Goal: Task Accomplishment & Management: Use online tool/utility

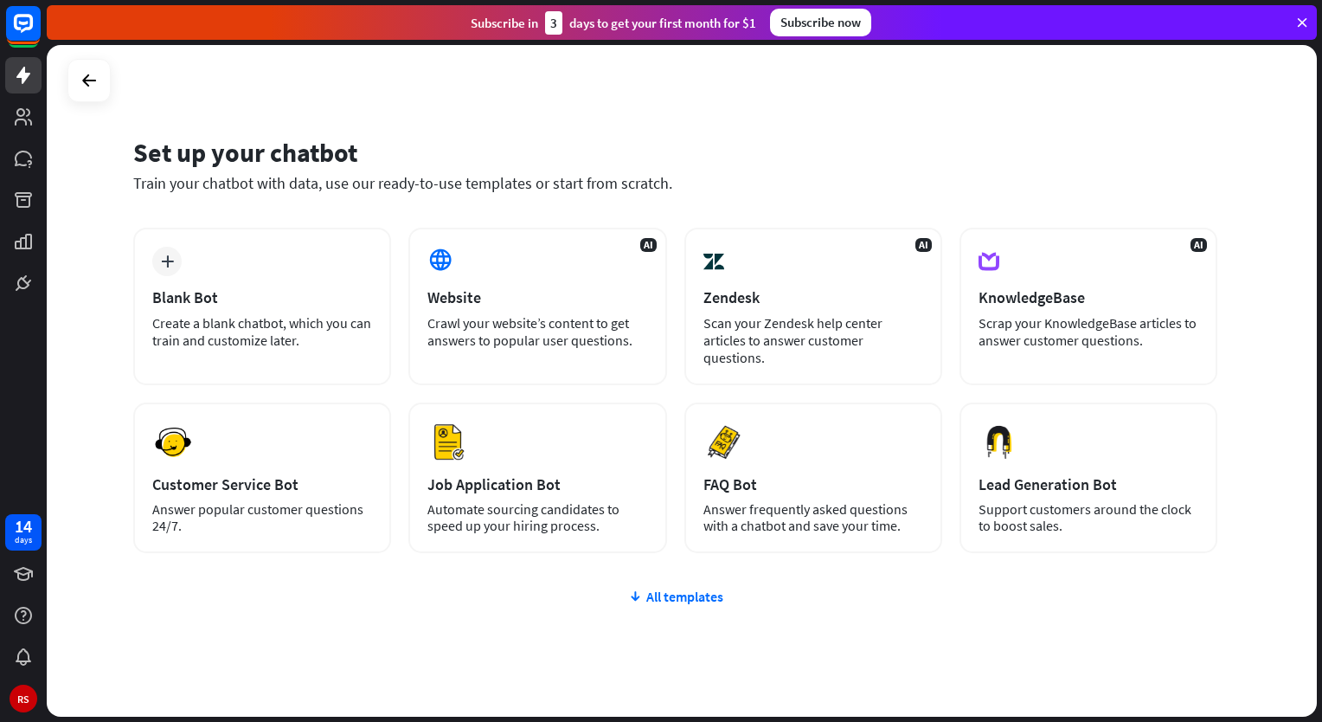
scroll to position [42, 0]
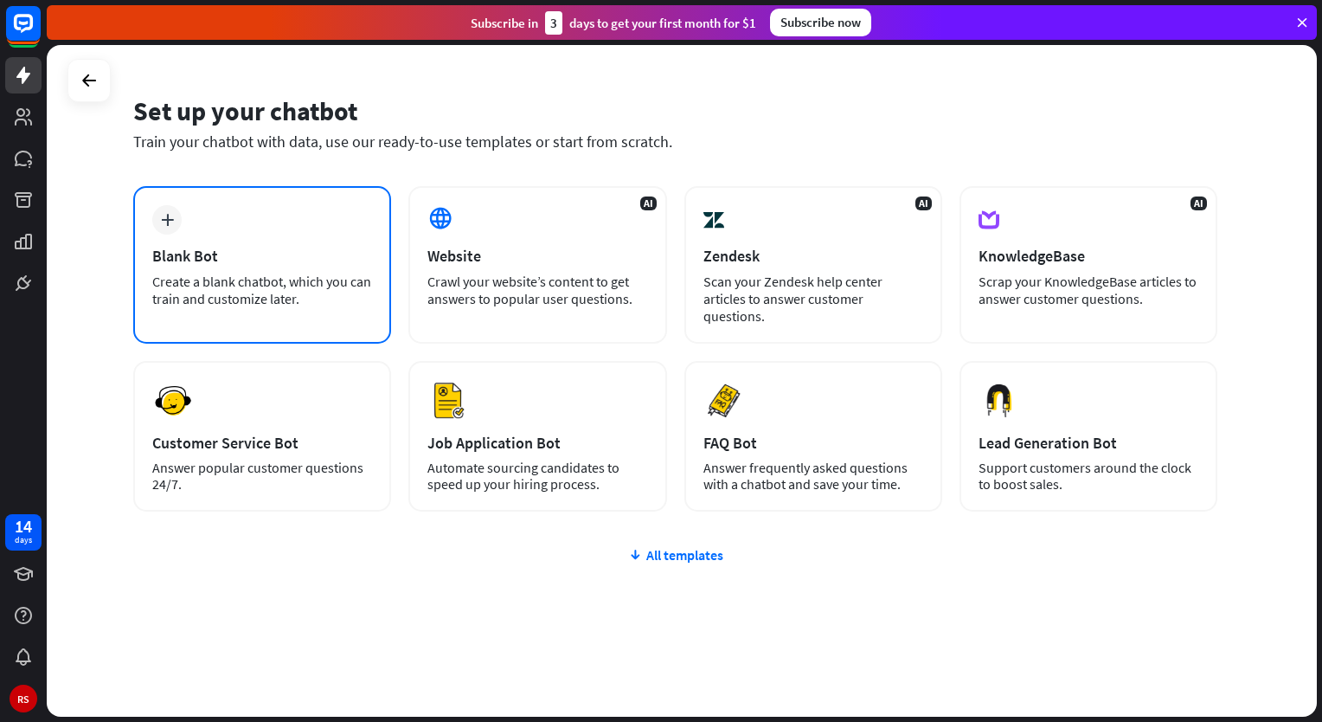
click at [291, 241] on div "plus Blank Bot Create a blank chatbot, which you can train and customize later." at bounding box center [262, 265] width 258 height 158
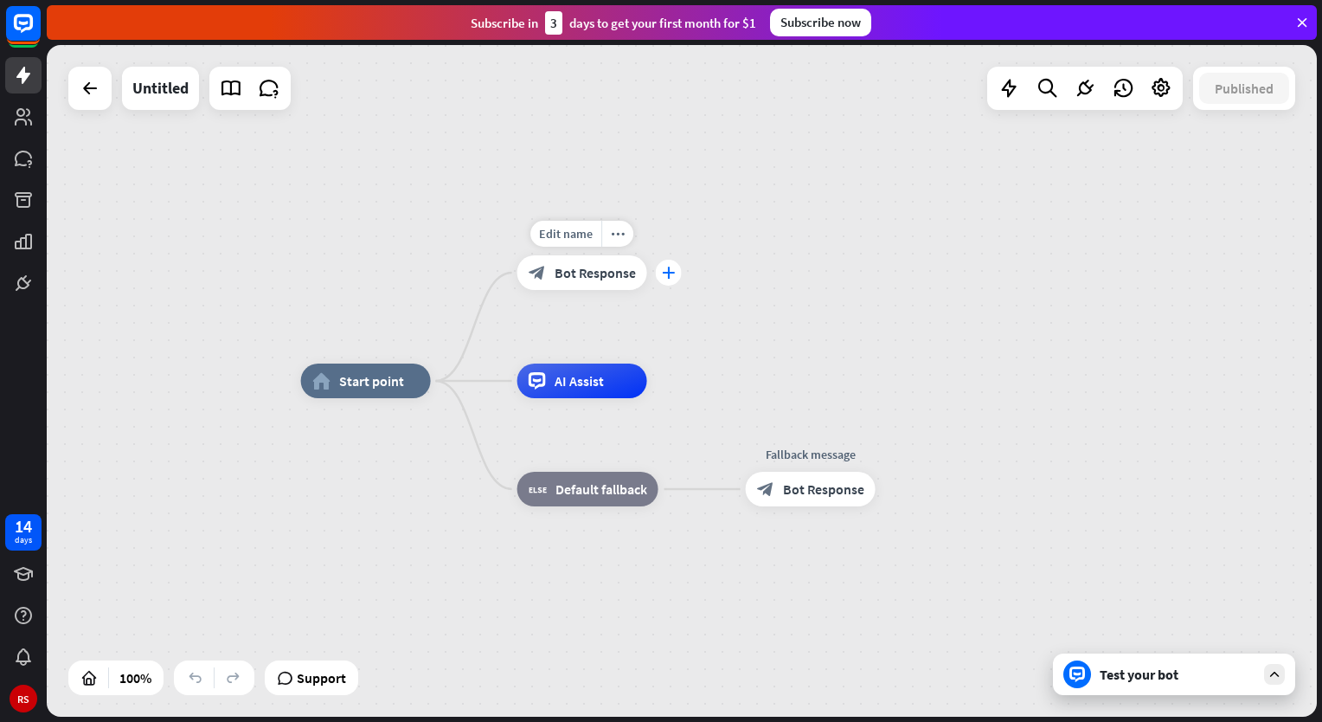
click at [661, 278] on div "plus" at bounding box center [669, 273] width 26 height 26
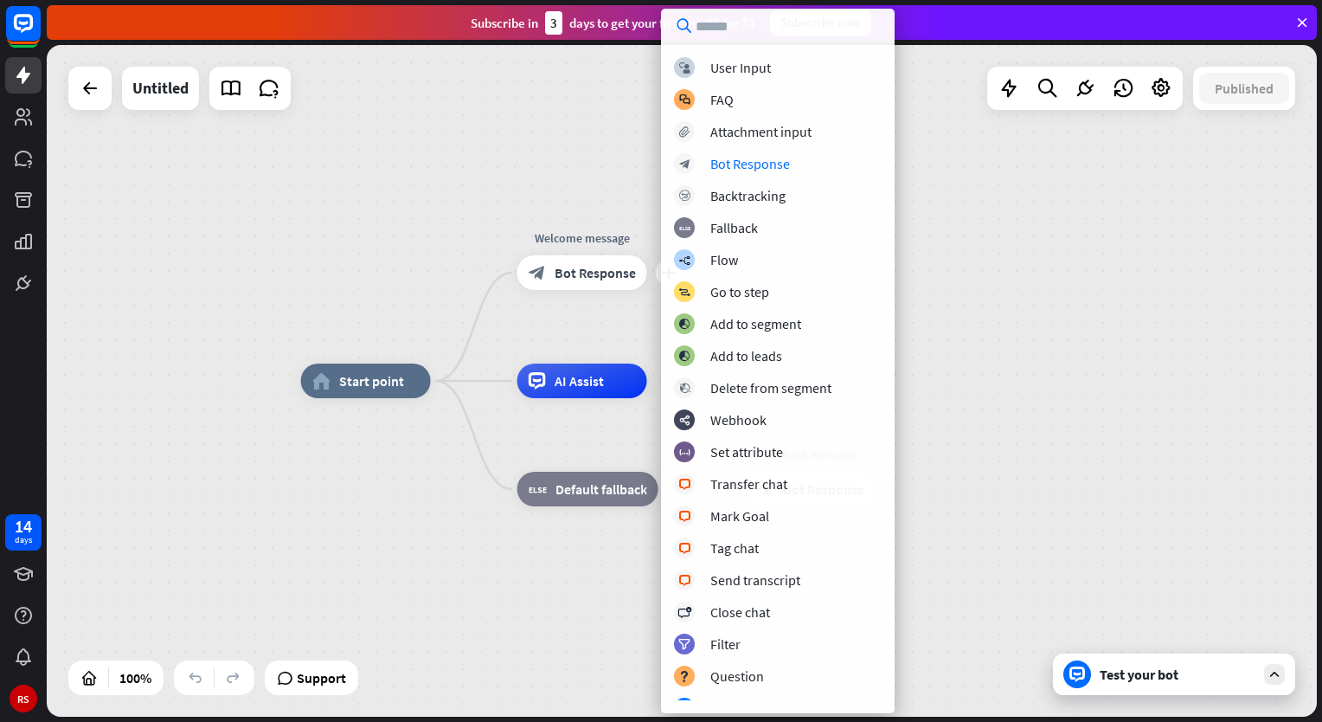
click at [1027, 241] on div "home_2 Start point plus Welcome message block_bot_response Bot Response AI Assi…" at bounding box center [682, 381] width 1271 height 672
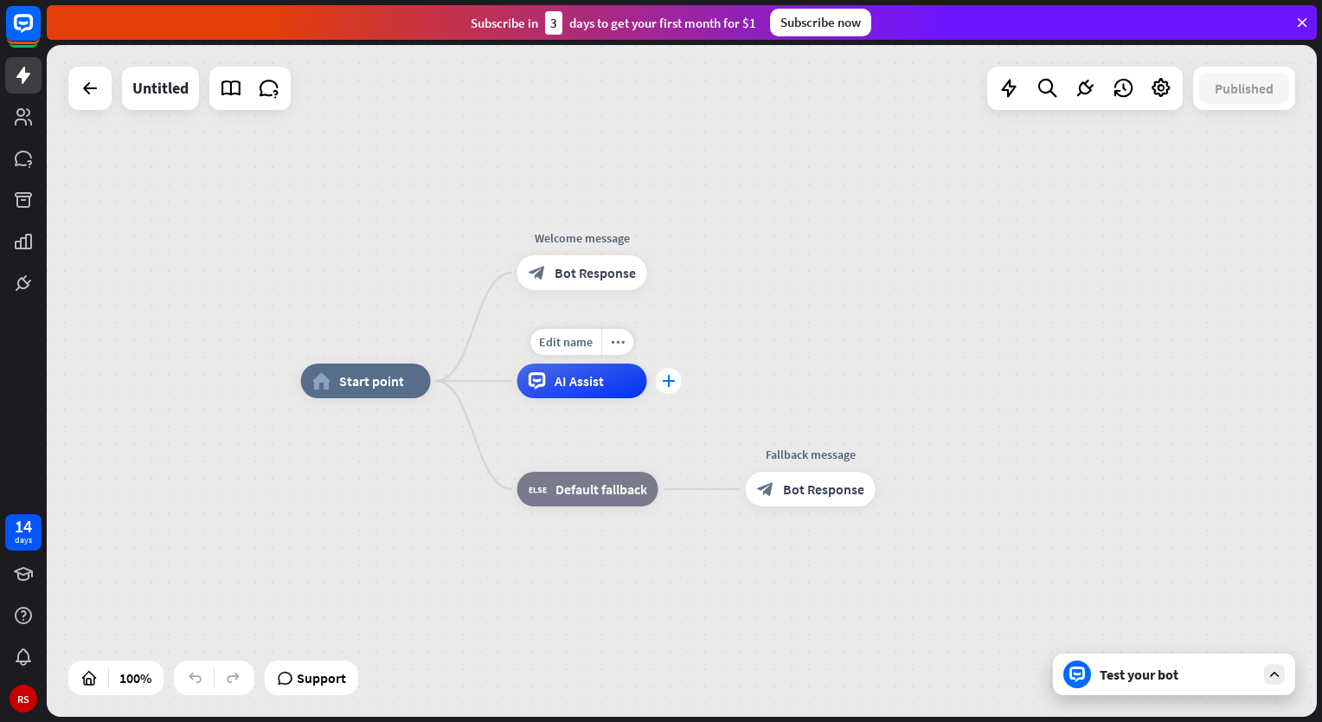
click at [666, 383] on icon "plus" at bounding box center [668, 381] width 13 height 12
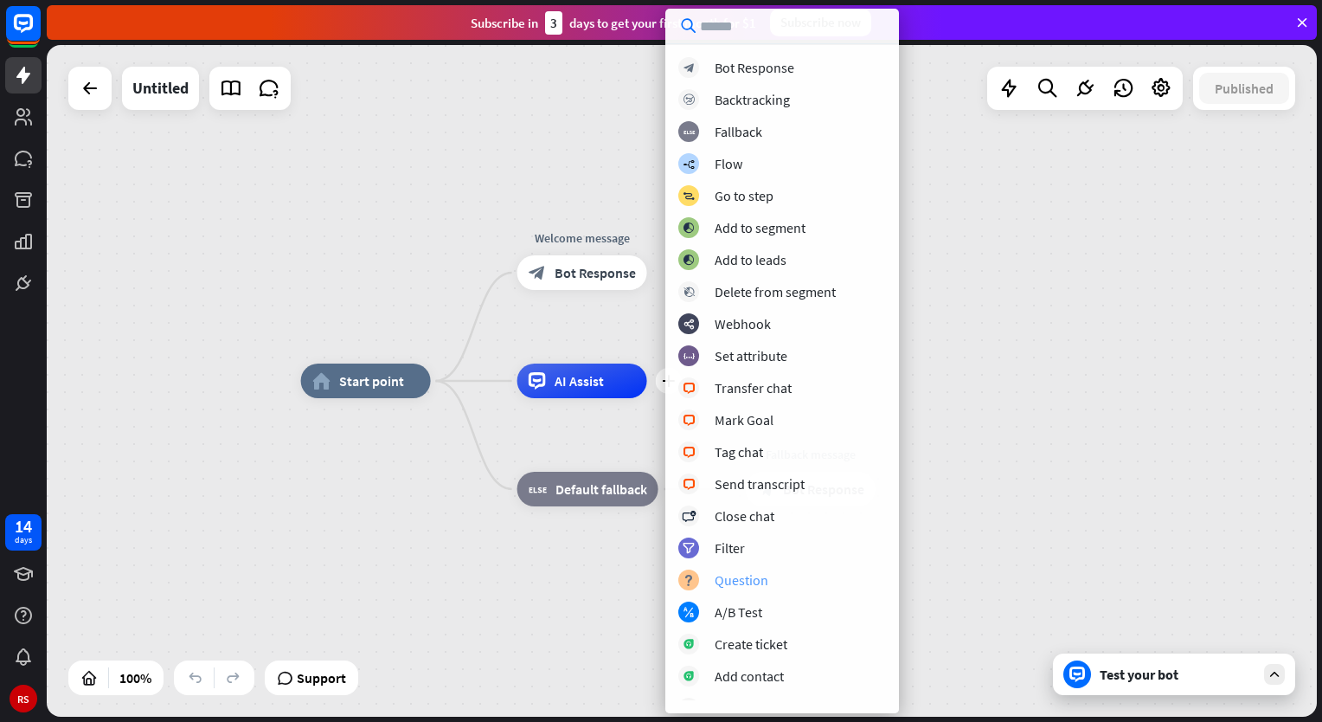
click at [737, 576] on div "Question" at bounding box center [742, 579] width 54 height 17
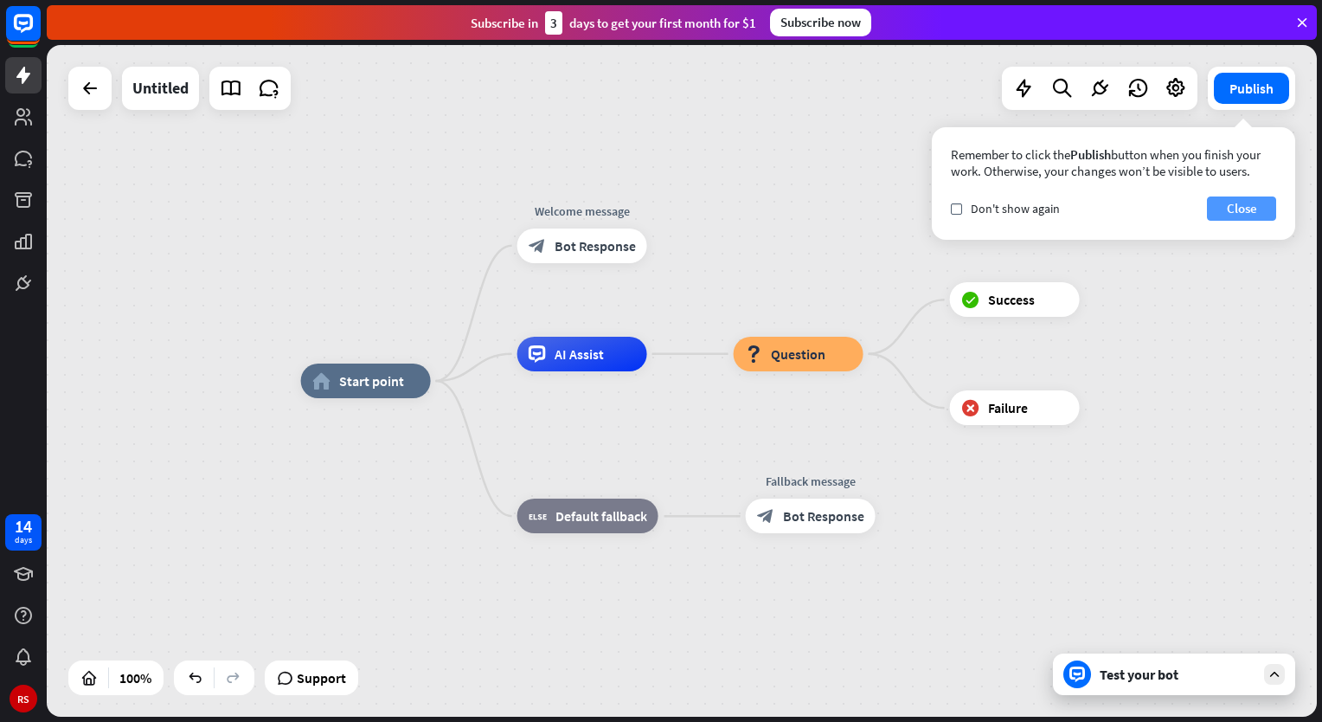
click at [1239, 206] on button "Close" at bounding box center [1241, 208] width 69 height 24
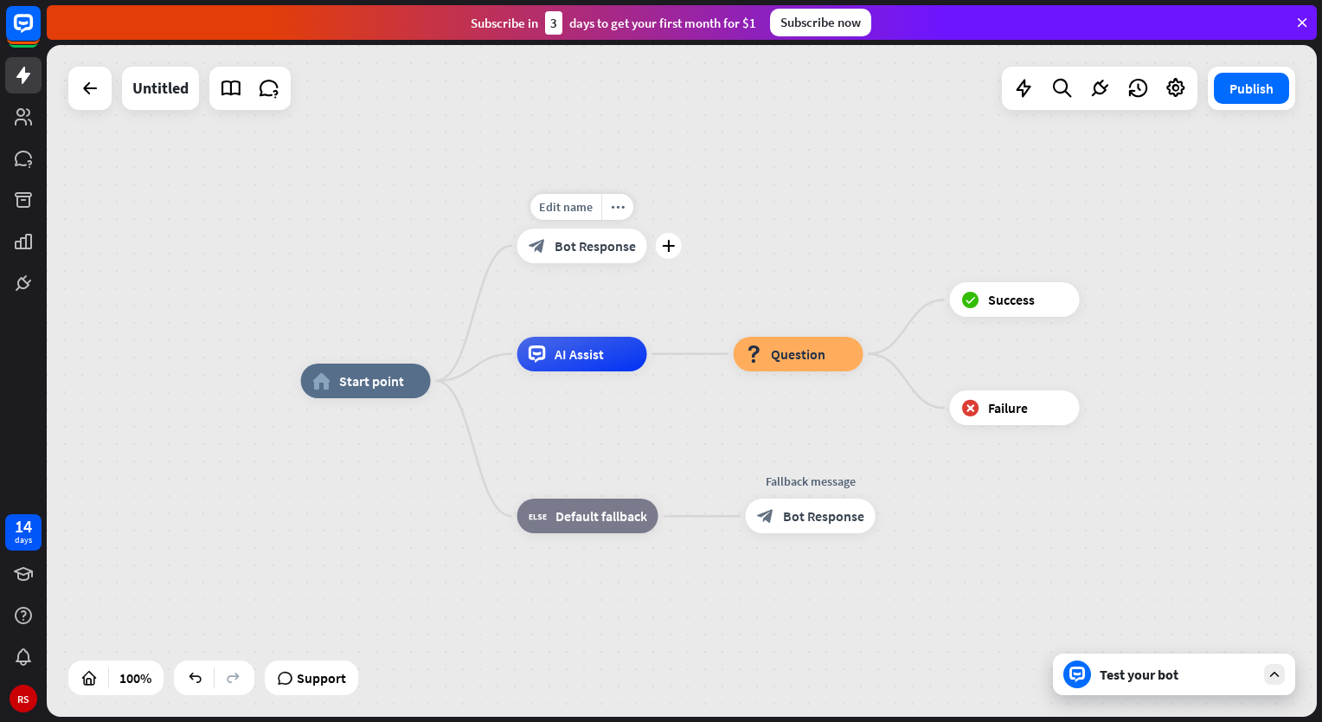
click at [606, 248] on span "Bot Response" at bounding box center [595, 245] width 81 height 17
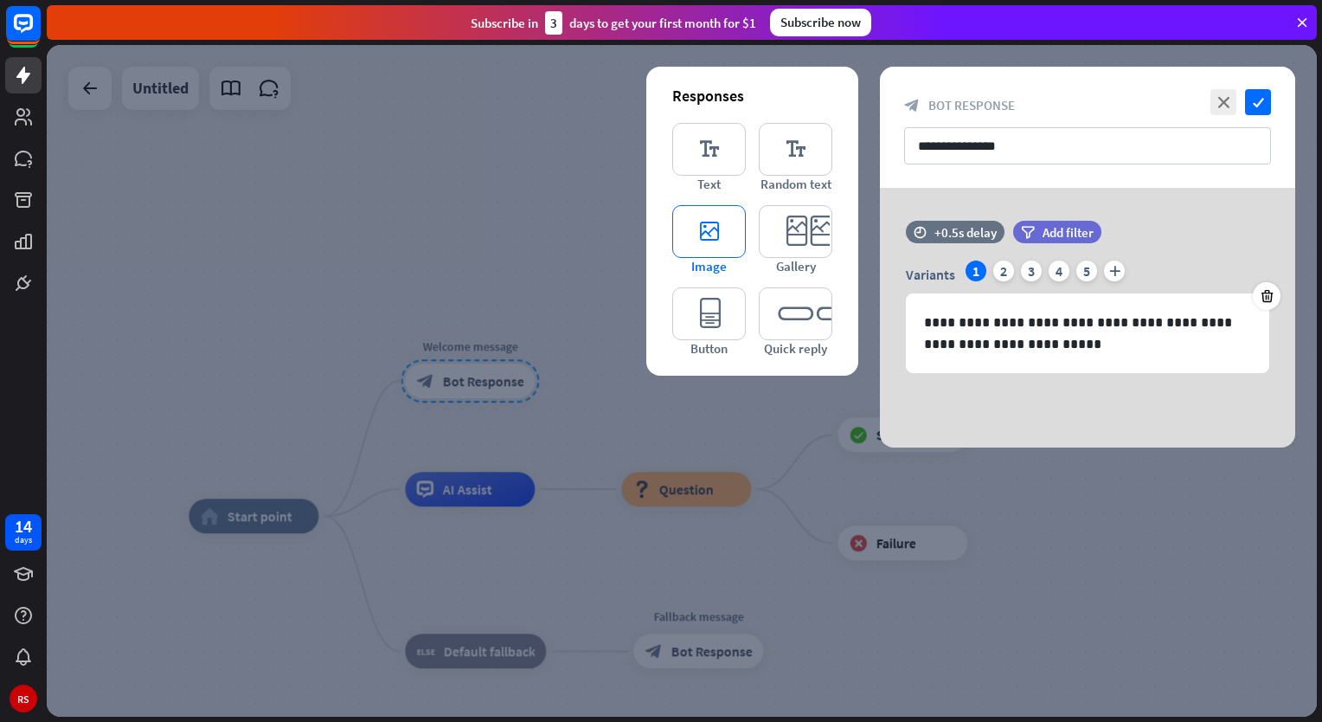
click at [710, 242] on icon "editor_image" at bounding box center [709, 231] width 74 height 53
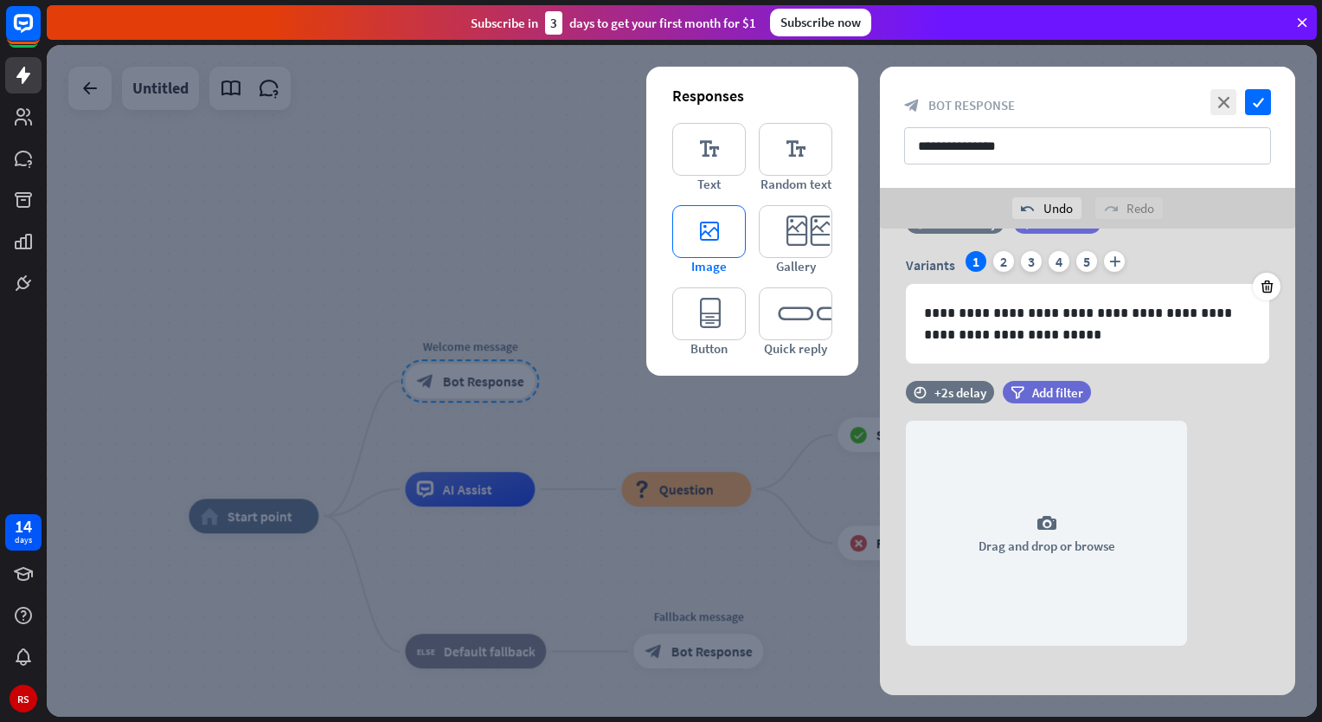
scroll to position [61, 0]
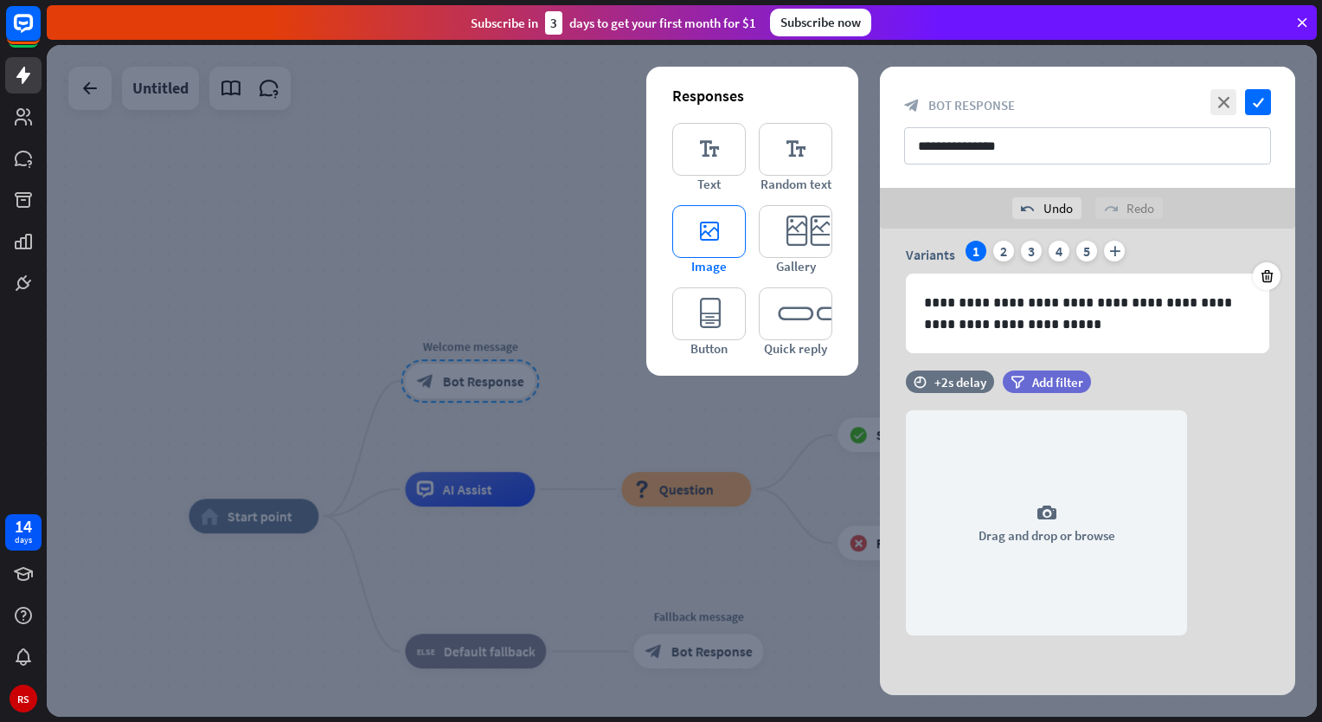
click at [724, 241] on icon "editor_image" at bounding box center [709, 231] width 74 height 53
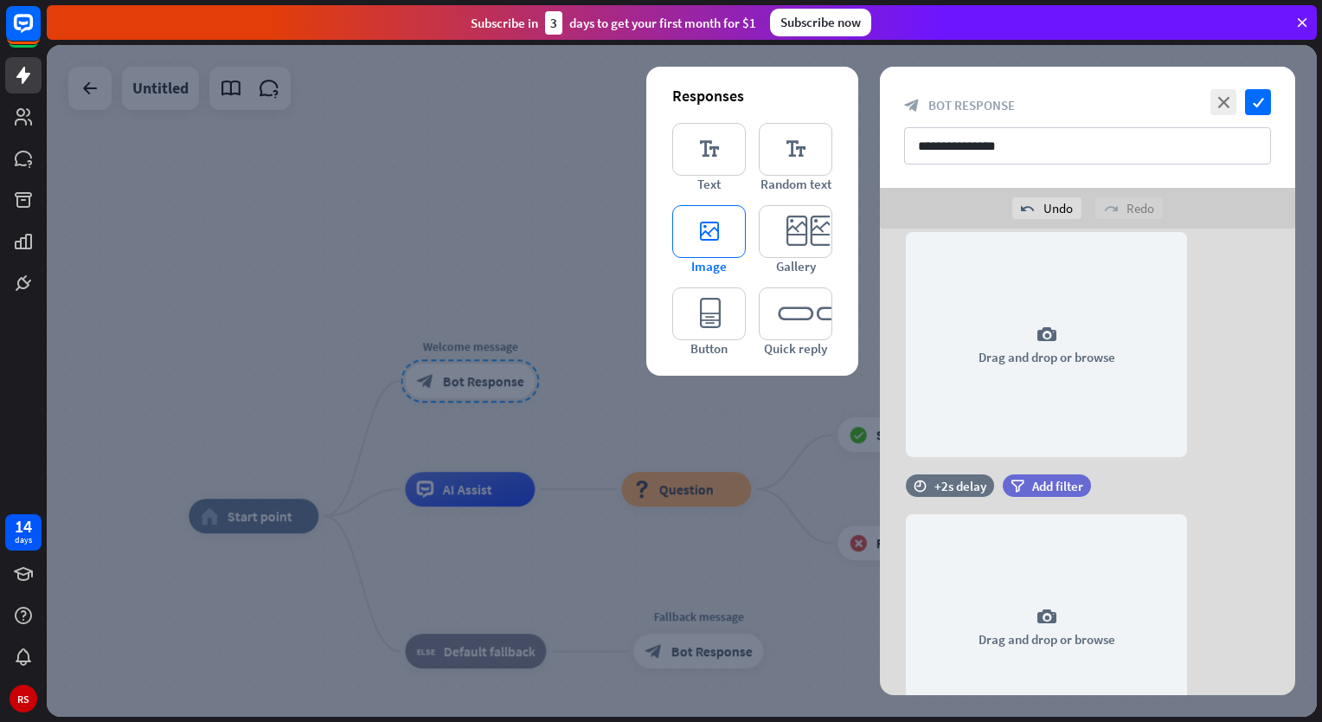
scroll to position [343, 0]
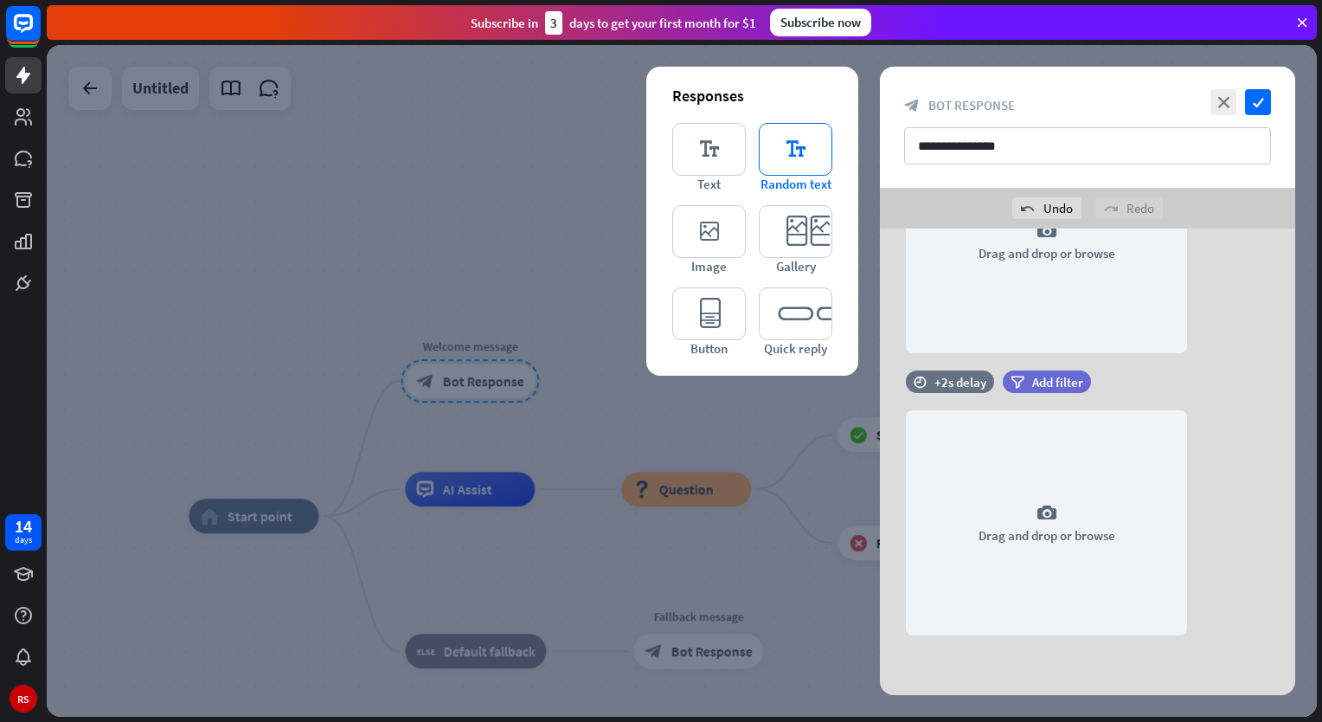
click at [800, 156] on icon "editor_text" at bounding box center [796, 149] width 74 height 53
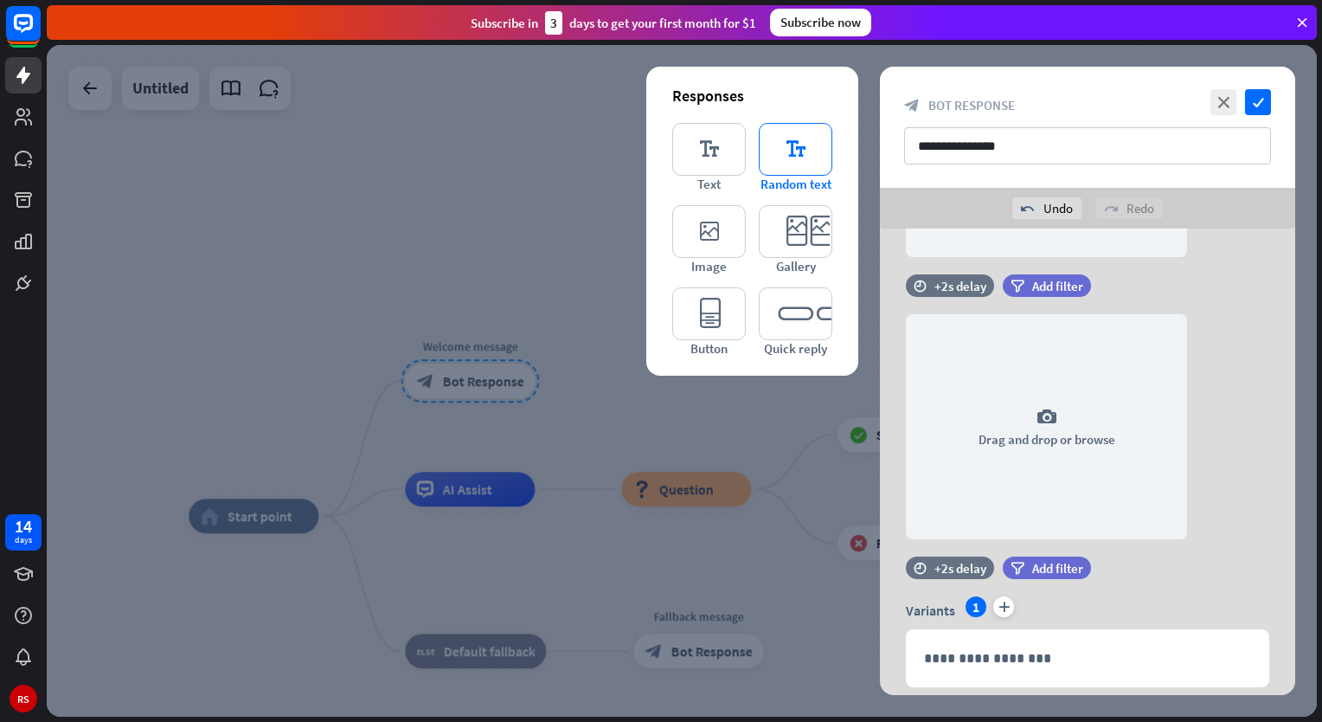
scroll to position [491, 0]
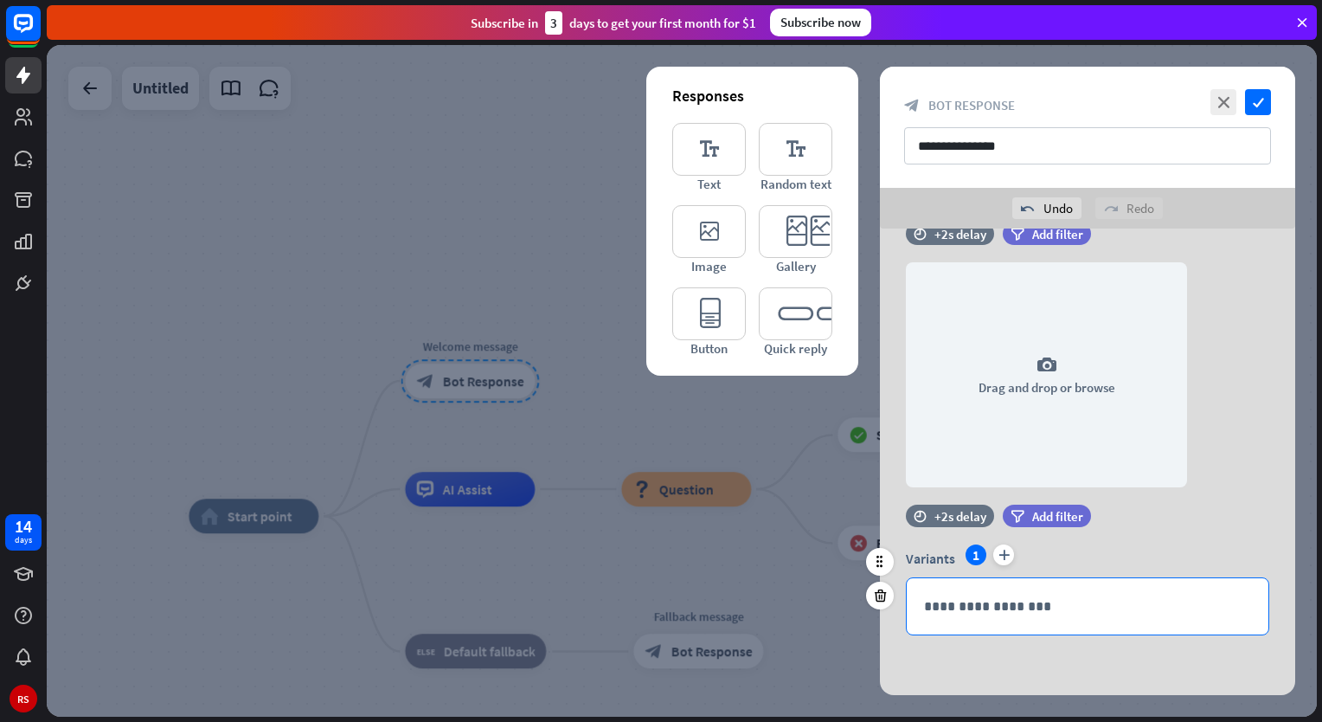
click at [946, 596] on p "**********" at bounding box center [1087, 606] width 327 height 22
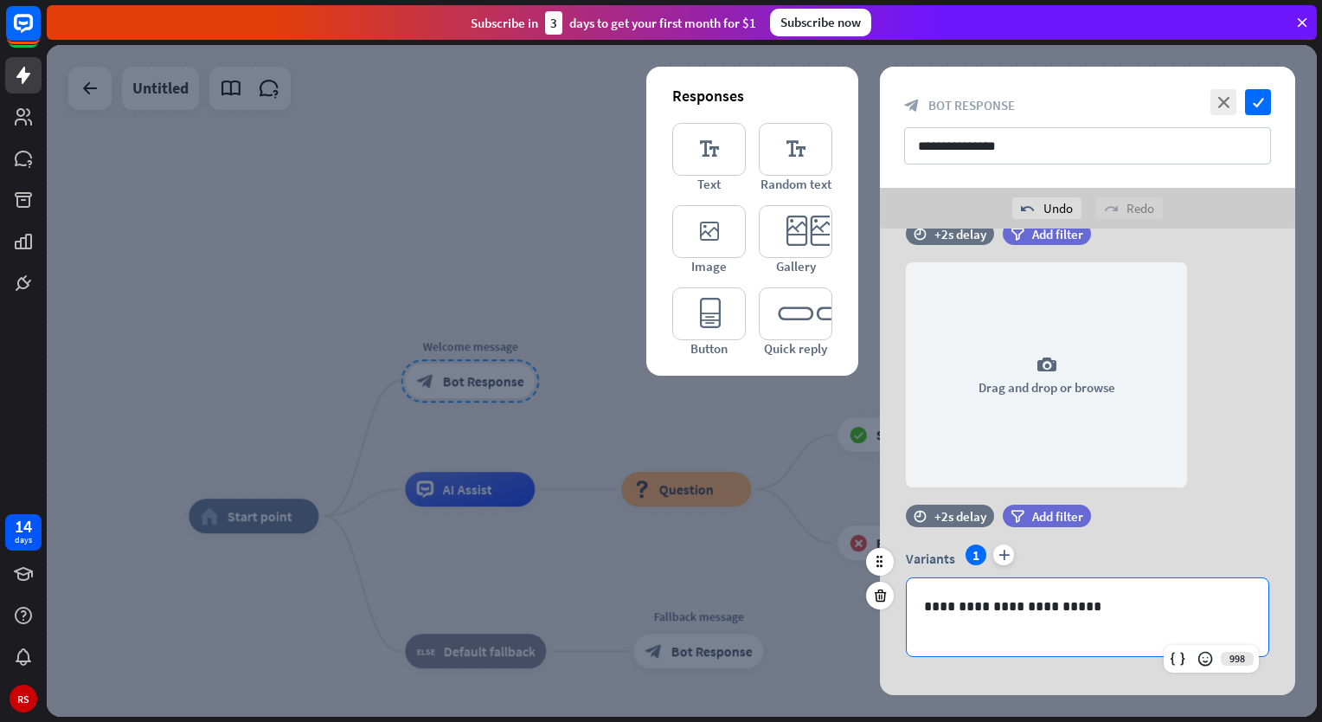
click at [1082, 602] on p "**********" at bounding box center [1087, 606] width 327 height 22
